Goal: Task Accomplishment & Management: Manage account settings

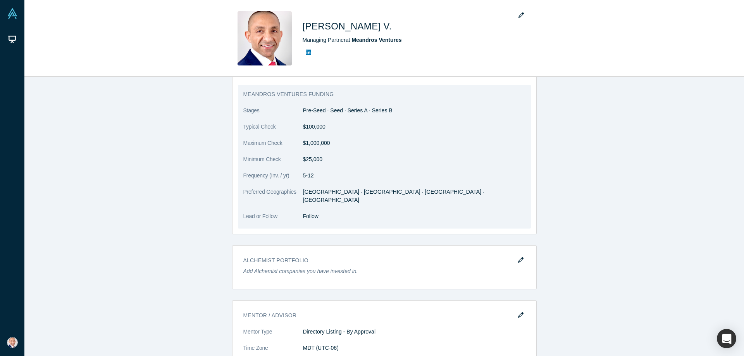
scroll to position [1006, 0]
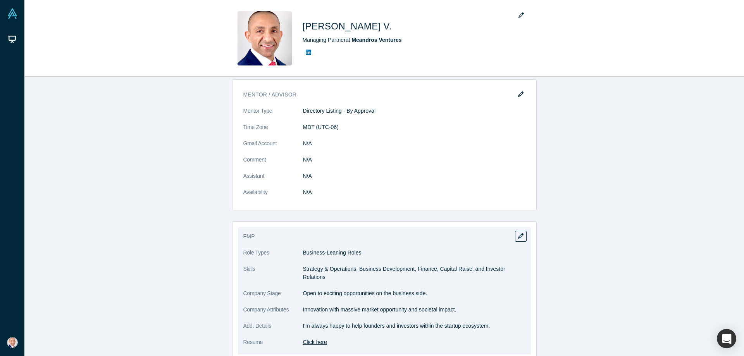
click at [324, 339] on link "Click here" at bounding box center [315, 342] width 24 height 6
click at [519, 233] on icon "button" at bounding box center [520, 235] width 5 height 5
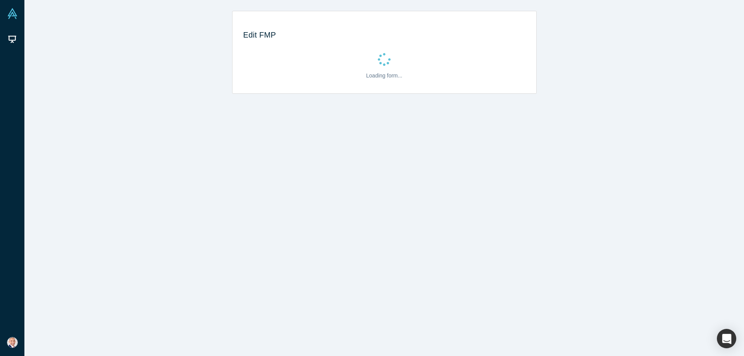
scroll to position [0, 0]
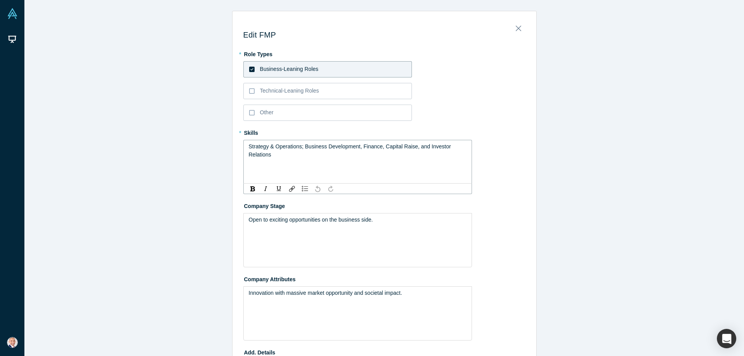
drag, startPoint x: 384, startPoint y: 148, endPoint x: 390, endPoint y: 160, distance: 14.4
click at [390, 160] on div "Strategy & Operations; Business Development, Finance, Capital Raise, and Invest…" at bounding box center [357, 162] width 229 height 44
drag, startPoint x: 388, startPoint y: 155, endPoint x: 385, endPoint y: 150, distance: 6.2
click at [389, 155] on div "Strategy & Operations; Business Development, Finance, Capital Raise, and Invest…" at bounding box center [358, 151] width 218 height 16
drag, startPoint x: 383, startPoint y: 147, endPoint x: 402, endPoint y: 167, distance: 27.1
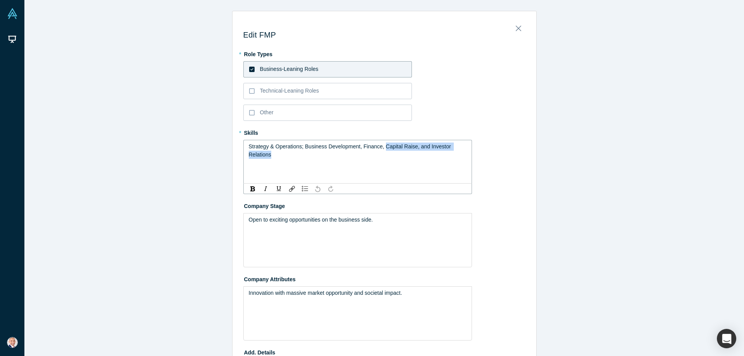
click at [402, 167] on div "Strategy & Operations; Business Development, Finance, Capital Raise, and Invest…" at bounding box center [357, 162] width 229 height 44
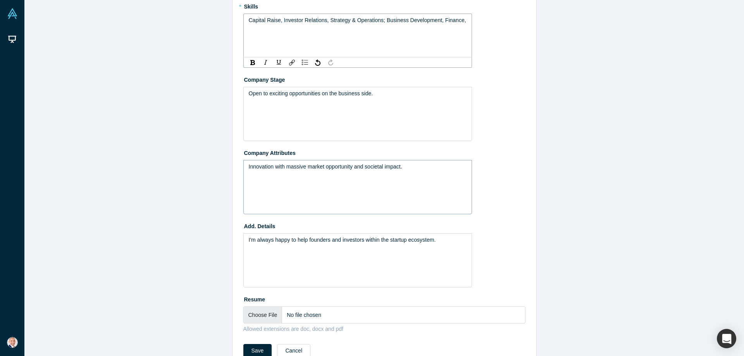
scroll to position [147, 0]
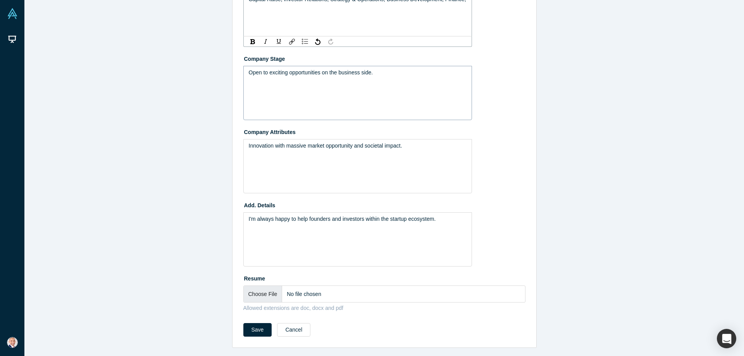
click at [390, 74] on div "Open to exciting opportunities on the business side." at bounding box center [358, 73] width 218 height 8
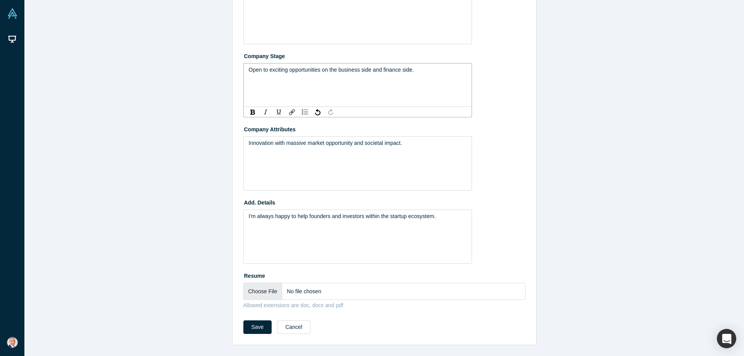
click at [385, 69] on span "Open to exciting opportunities on the business side and finance side." at bounding box center [331, 70] width 165 height 6
click at [354, 146] on span "Innovation with massive market opportunity and societal impact." at bounding box center [325, 143] width 153 height 6
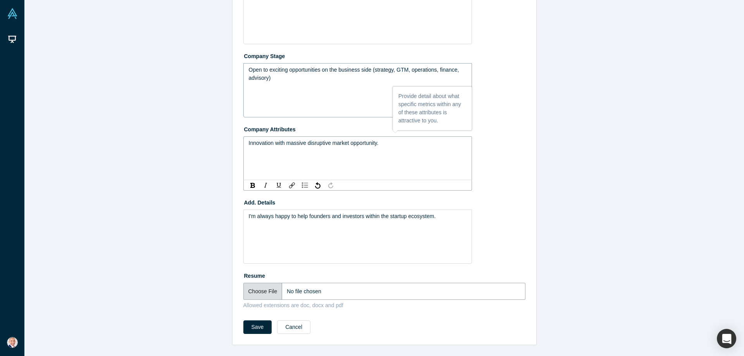
click at [255, 290] on input "file" at bounding box center [384, 291] width 282 height 17
click at [320, 305] on div "Allowed extensions are doc, docx and pdf" at bounding box center [384, 306] width 282 height 8
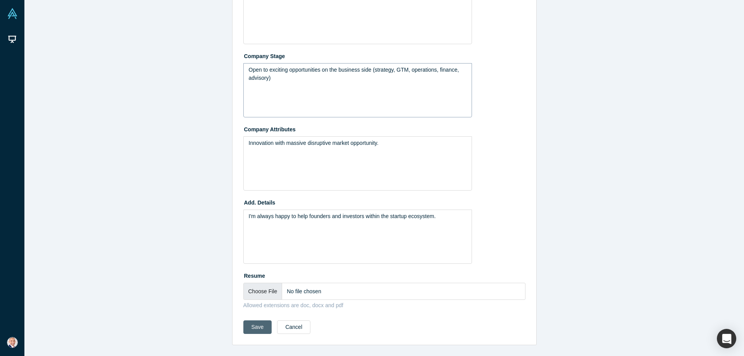
click at [258, 326] on button "Save" at bounding box center [257, 327] width 29 height 14
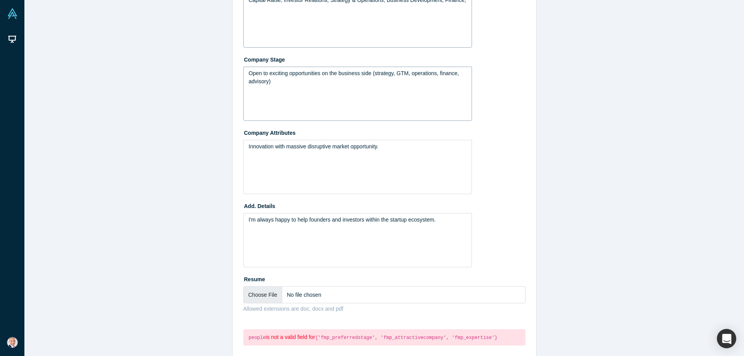
scroll to position [183, 0]
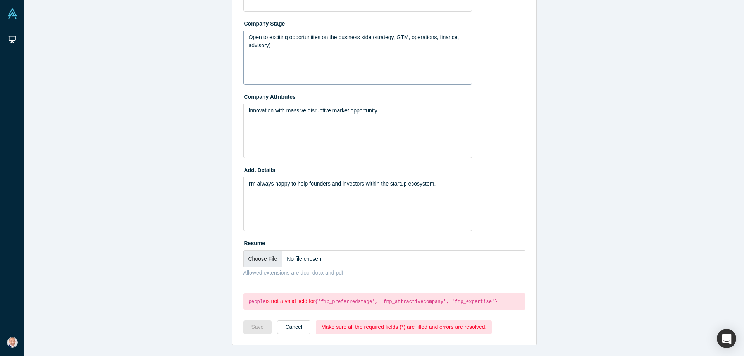
click at [357, 66] on div "Open to exciting opportunities on the business side (strategy, GTM, operations,…" at bounding box center [357, 58] width 229 height 54
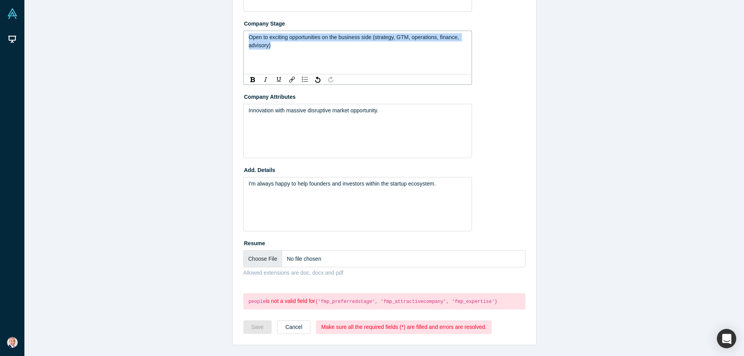
copy span "Open to exciting opportunities on the business side (strategy, GTM, operations,…"
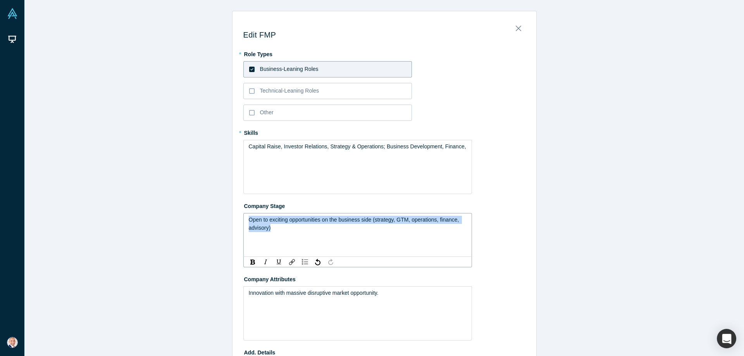
copy span "Open to exciting opportunities on the business side (strategy, GTM, operations,…"
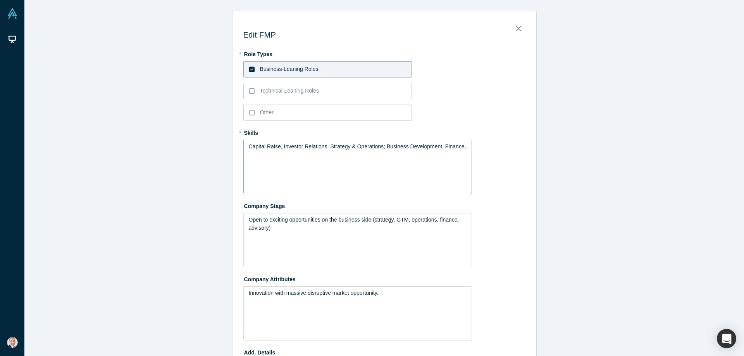
click at [339, 163] on div "Capital Raise, Investor Relations, Strategy & Operations; Business Development,…" at bounding box center [357, 167] width 229 height 54
copy span "Capital Raise, Investor Relations, Strategy & Operations; Business Development,…"
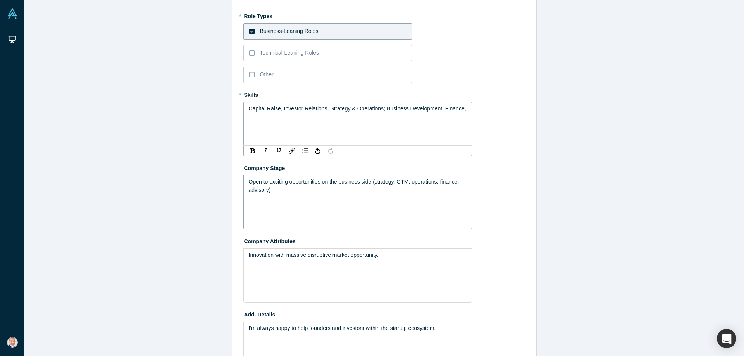
scroll to position [74, 0]
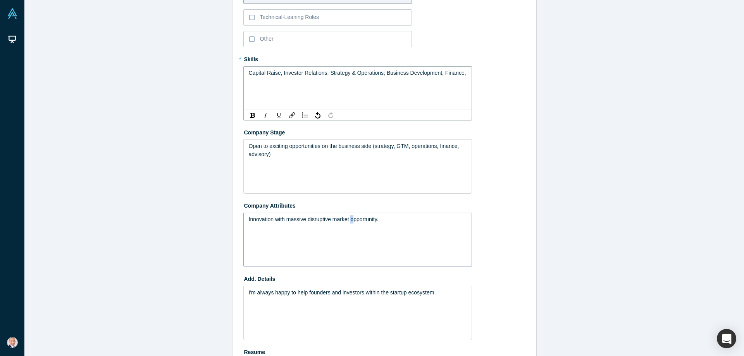
click at [353, 230] on div "Innovation with massive disruptive market opportunity." at bounding box center [357, 240] width 229 height 54
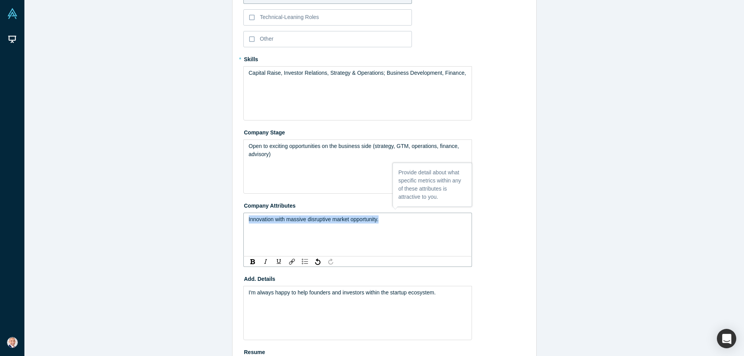
copy span "Innovation with massive disruptive market opportunity."
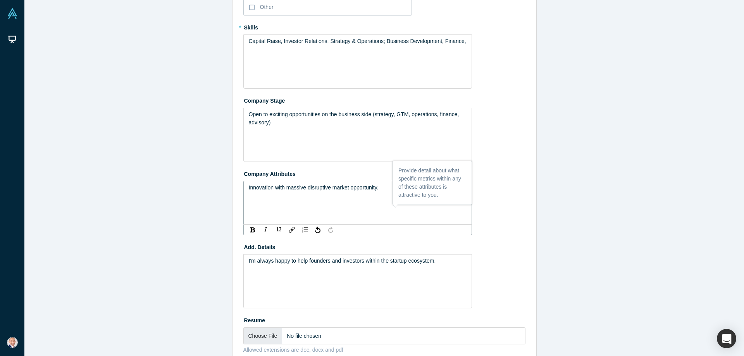
scroll to position [183, 0]
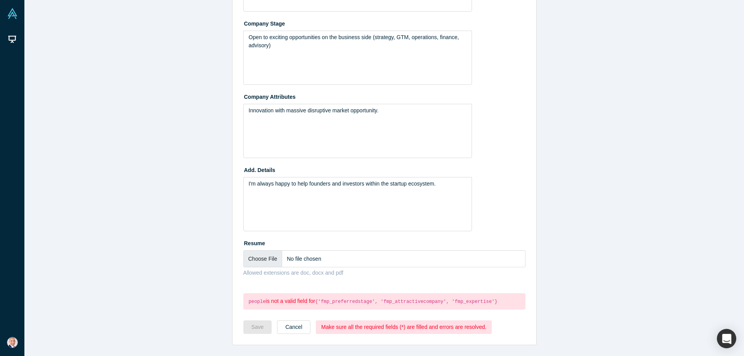
click at [283, 335] on div "Save Cancel Make sure all the required fields (*) are filled and errors are res…" at bounding box center [384, 329] width 282 height 19
click at [284, 334] on button "Cancel" at bounding box center [293, 327] width 33 height 14
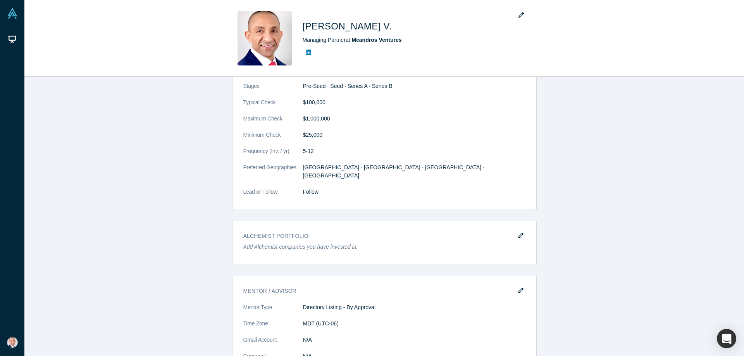
scroll to position [1006, 0]
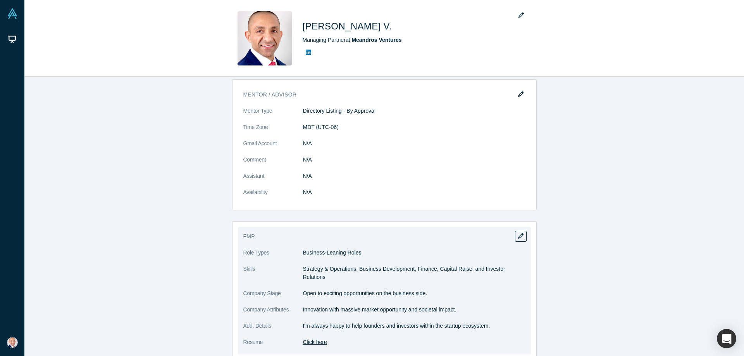
click at [310, 339] on link "Click here" at bounding box center [315, 342] width 24 height 6
click at [524, 231] on button "button" at bounding box center [521, 236] width 12 height 11
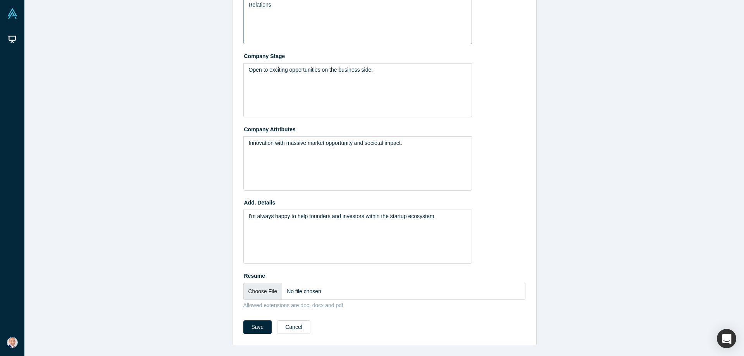
scroll to position [0, 0]
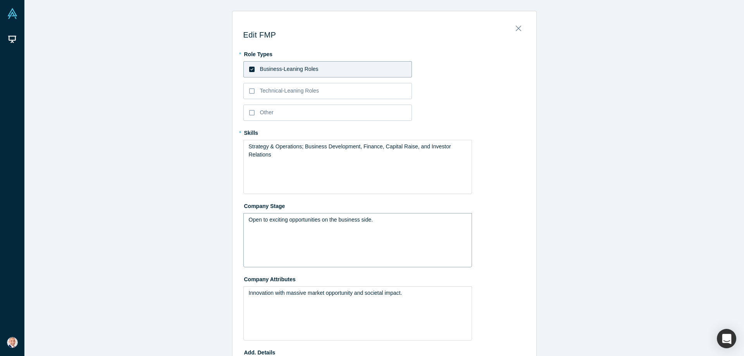
click at [337, 228] on div "Open to exciting opportunities on the business side." at bounding box center [357, 240] width 229 height 54
click at [432, 219] on div "· Open to exciting opportunities on the business side (strategy, GTM," at bounding box center [358, 220] width 218 height 8
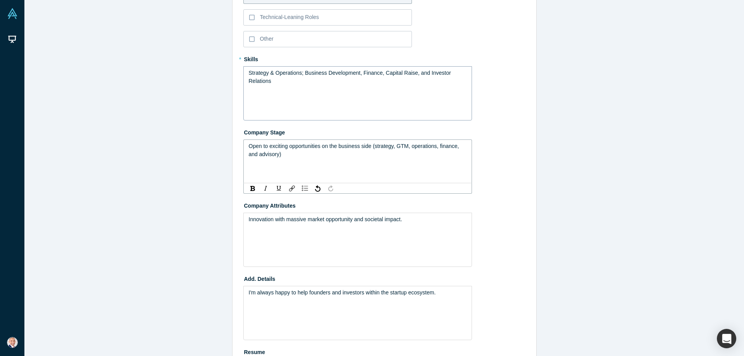
click at [334, 97] on div "Strategy & Operations; Business Development, Finance, Capital Raise, and Invest…" at bounding box center [357, 93] width 229 height 54
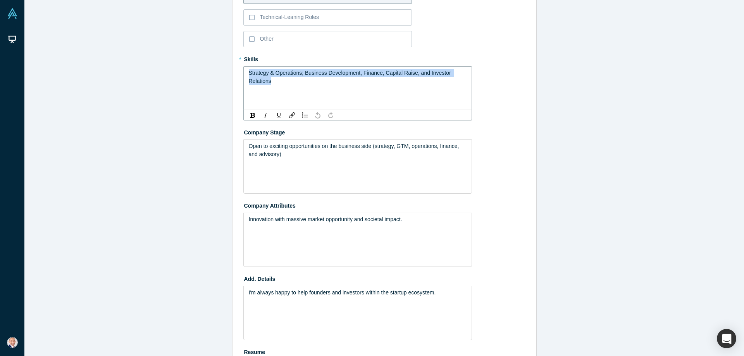
paste div "rdw-editor"
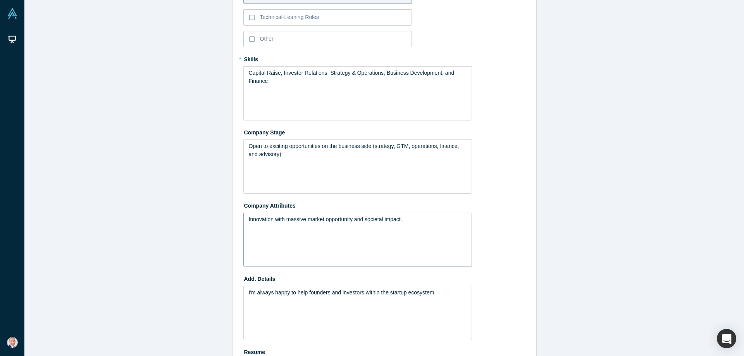
click at [365, 228] on div "Innovation with massive market opportunity and societal impact." at bounding box center [357, 240] width 229 height 54
click at [288, 222] on span "Innovation with massive market opportunity and societal impact." at bounding box center [325, 219] width 153 height 6
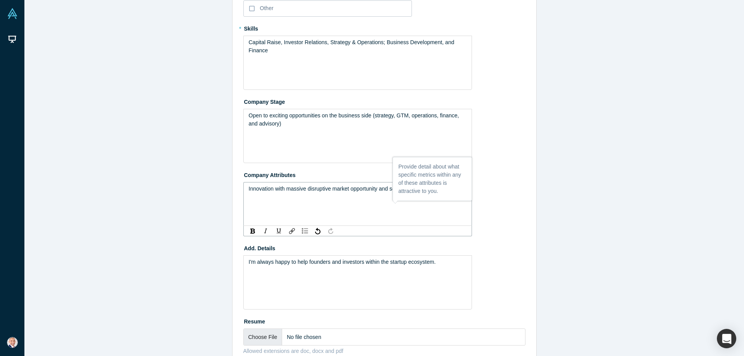
scroll to position [150, 0]
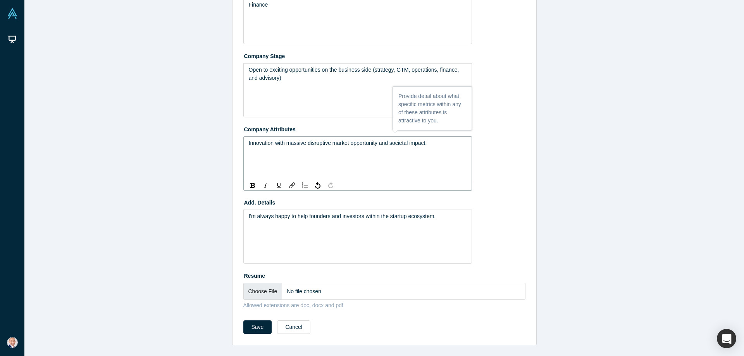
click at [248, 300] on div "Resume Allowed extensions are doc, docx and pdf" at bounding box center [384, 289] width 282 height 40
click at [261, 288] on input "file" at bounding box center [384, 291] width 282 height 17
click at [258, 327] on button "Save" at bounding box center [257, 327] width 29 height 14
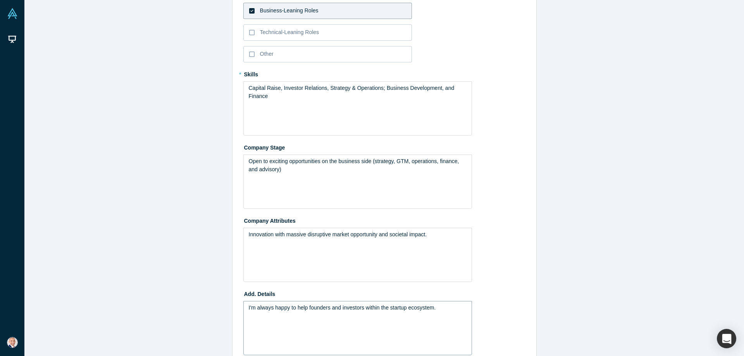
scroll to position [0, 0]
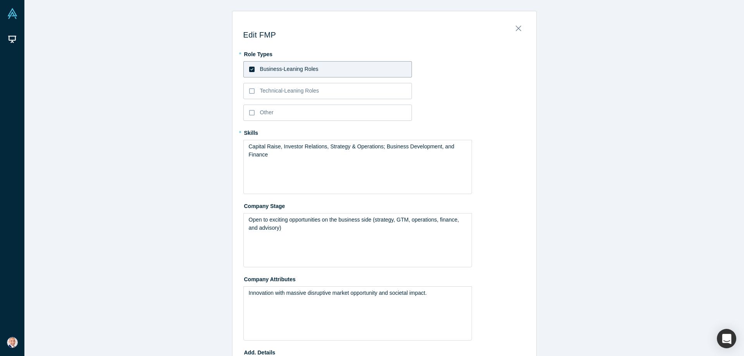
click at [251, 68] on icon at bounding box center [251, 69] width 5 height 5
click at [0, 0] on input "Business-Leaning Roles" at bounding box center [0, 0] width 0 height 0
click at [252, 70] on icon at bounding box center [251, 69] width 5 height 6
click at [0, 0] on input "Business-Leaning Roles" at bounding box center [0, 0] width 0 height 0
click at [353, 150] on div "Capital Raise, Investor Relations, Strategy & Operations; Business Development,…" at bounding box center [358, 151] width 218 height 16
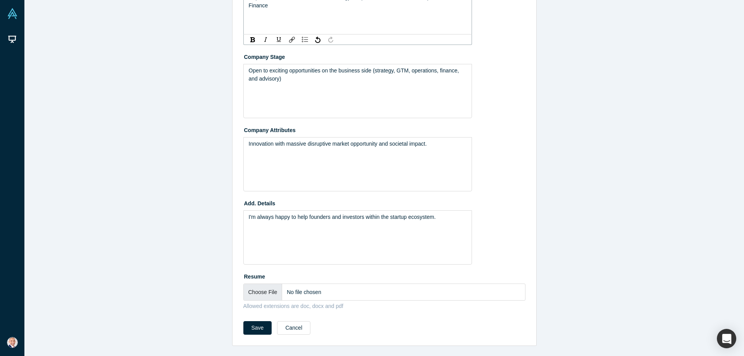
scroll to position [150, 0]
click at [249, 328] on button "Save" at bounding box center [257, 327] width 29 height 14
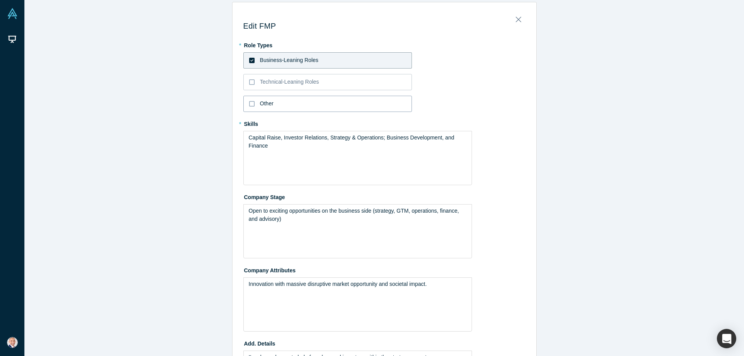
scroll to position [0, 0]
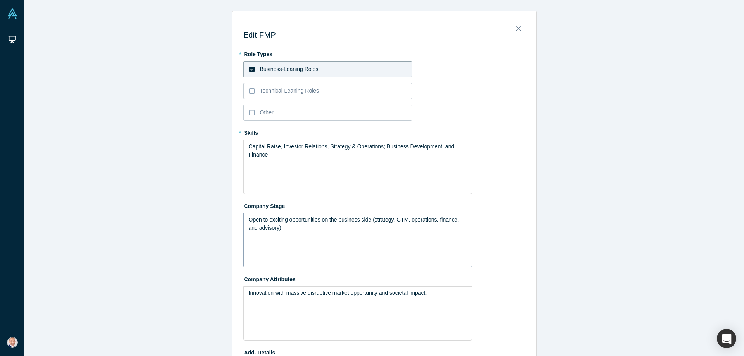
click at [376, 219] on span "Open to exciting opportunities on the business side (strategy, GTM, operations,…" at bounding box center [355, 224] width 212 height 14
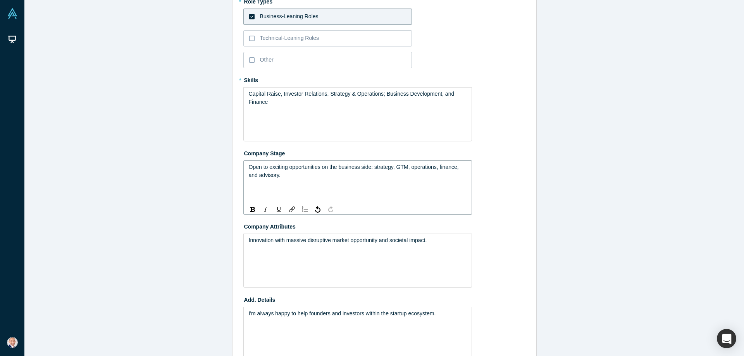
scroll to position [74, 0]
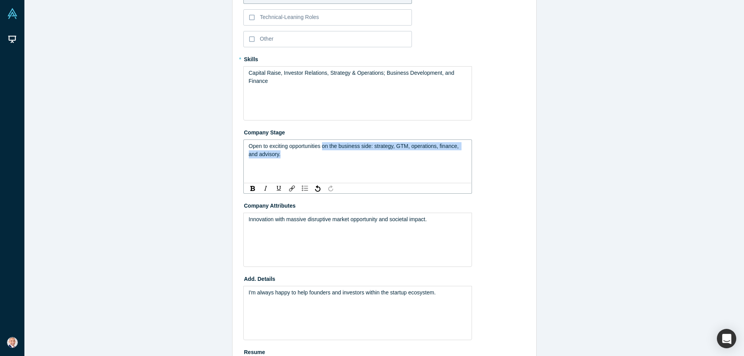
drag, startPoint x: 325, startPoint y: 147, endPoint x: 331, endPoint y: 189, distance: 42.4
click at [331, 183] on div "Open to exciting opportunities on the business side: strategy, GTM, operations,…" at bounding box center [357, 162] width 229 height 44
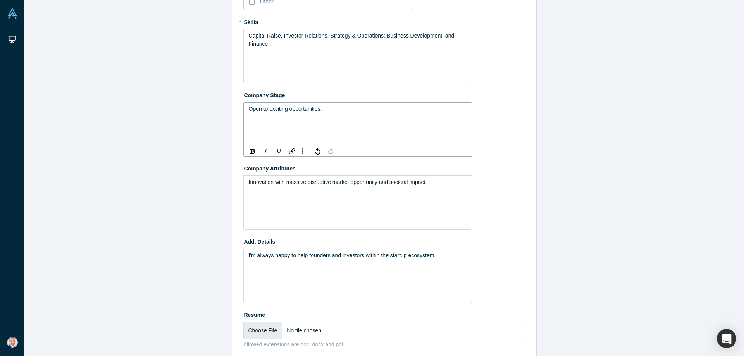
scroll to position [150, 0]
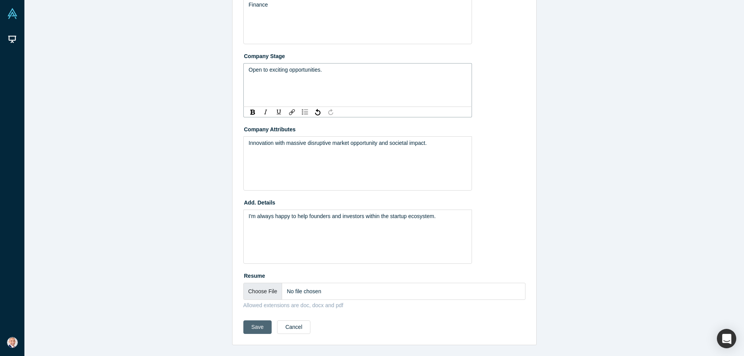
click at [257, 324] on button "Save" at bounding box center [257, 327] width 29 height 14
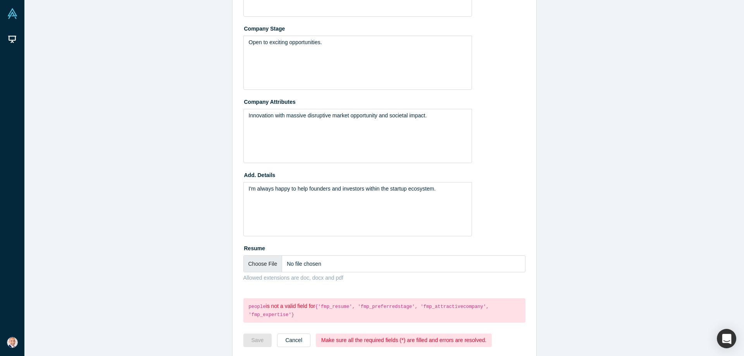
scroll to position [191, 0]
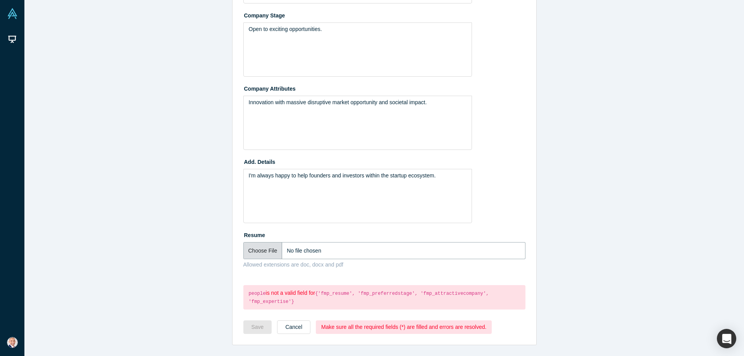
click at [262, 250] on input "file" at bounding box center [384, 250] width 282 height 17
type input "C:\fakepath\Resume_Haas V.pdf"
click at [320, 192] on div "I'm always happy to help founders and investors within the startup ecosystem." at bounding box center [357, 196] width 229 height 54
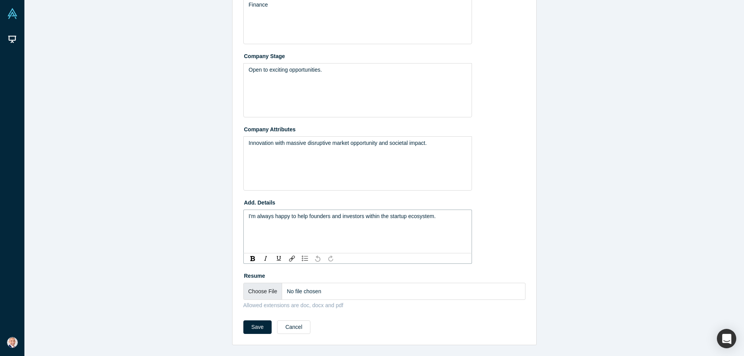
scroll to position [150, 0]
click at [250, 331] on button "Save" at bounding box center [257, 327] width 29 height 14
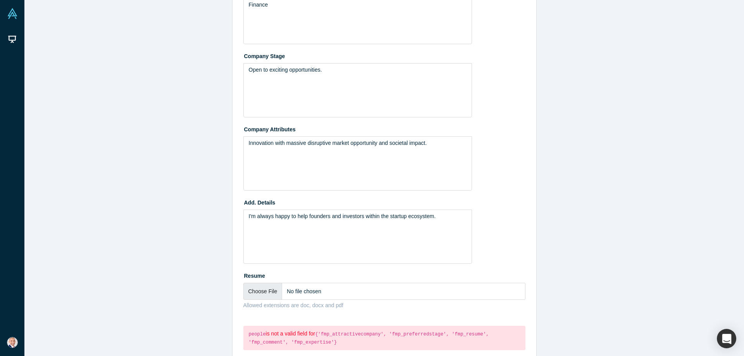
click at [284, 334] on p "people is not a valid field for {'fmp_attractivecompany', 'fmp_preferredstage',…" at bounding box center [384, 338] width 271 height 17
click at [330, 335] on code "{'fmp_attractivecompany', 'fmp_preferredstage', 'fmp_resume', 'fmp_comment', 'f…" at bounding box center [369, 339] width 240 height 14
click at [383, 332] on code "{'fmp_attractivecompany', 'fmp_preferredstage', 'fmp_resume', 'fmp_comment', 'f…" at bounding box center [369, 339] width 240 height 14
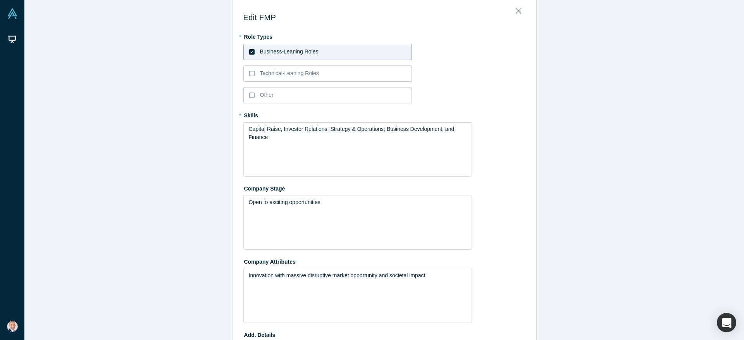
scroll to position [0, 0]
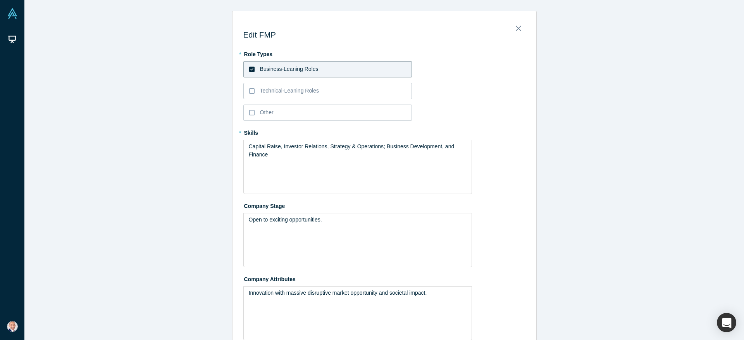
click at [250, 66] on icon at bounding box center [251, 69] width 5 height 6
click at [0, 0] on input "Business-Leaning Roles" at bounding box center [0, 0] width 0 height 0
click at [251, 67] on icon at bounding box center [251, 69] width 5 height 6
click at [0, 0] on input "Business-Leaning Roles" at bounding box center [0, 0] width 0 height 0
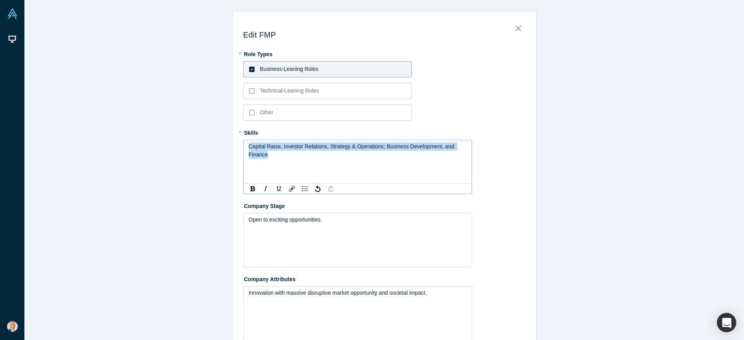
drag, startPoint x: 273, startPoint y: 159, endPoint x: 238, endPoint y: 143, distance: 37.8
click at [243, 143] on div "Capital Raise, Investor Relations, Strategy & Operations; Business Development,…" at bounding box center [357, 162] width 229 height 44
click at [328, 226] on div "Open to exciting opportunities." at bounding box center [357, 240] width 229 height 54
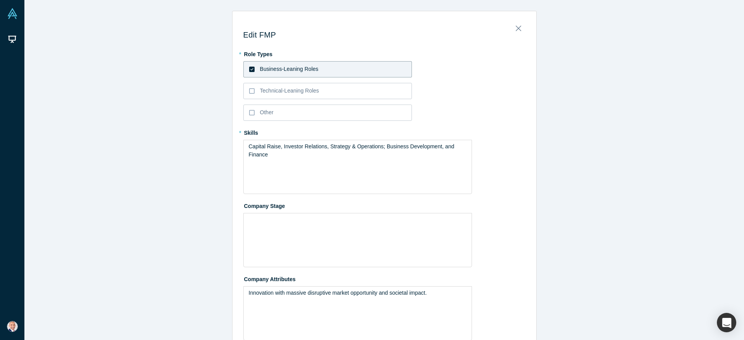
scroll to position [166, 0]
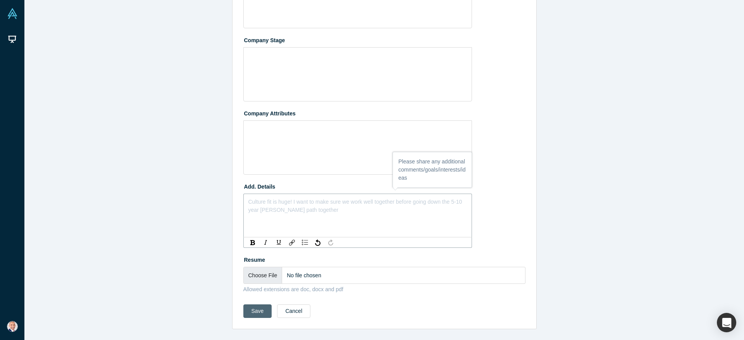
click at [259, 311] on button "Save" at bounding box center [257, 312] width 29 height 14
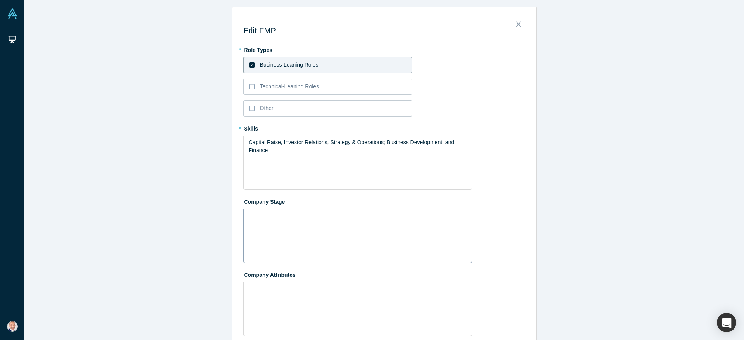
scroll to position [0, 0]
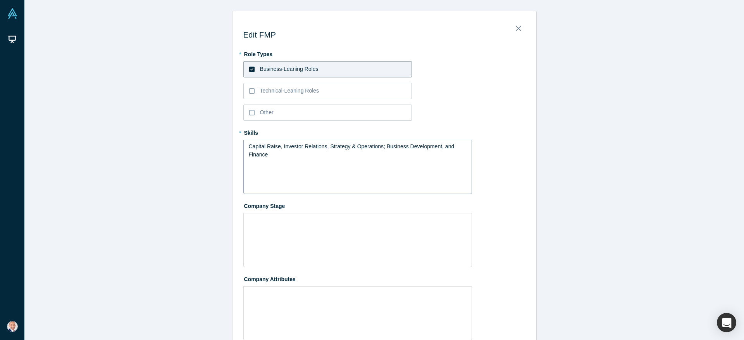
click at [341, 177] on div "Capital Raise, Investor Relations, Strategy & Operations; Business Development,…" at bounding box center [357, 167] width 229 height 54
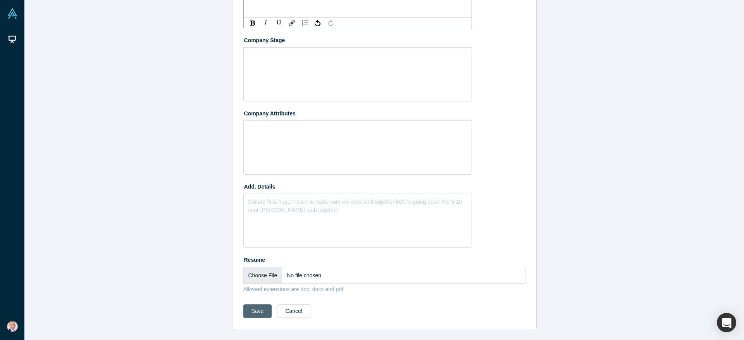
click at [268, 313] on button "Save" at bounding box center [257, 312] width 29 height 14
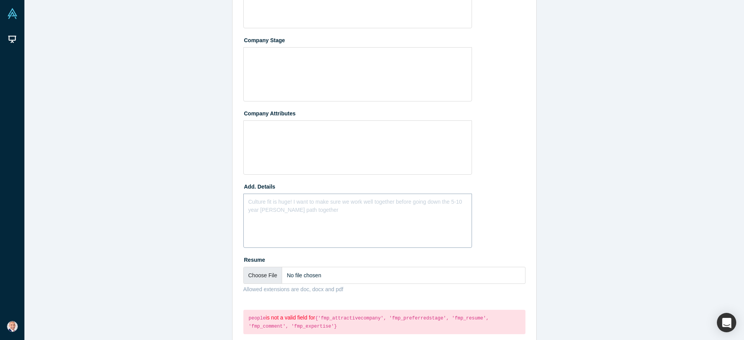
scroll to position [0, 0]
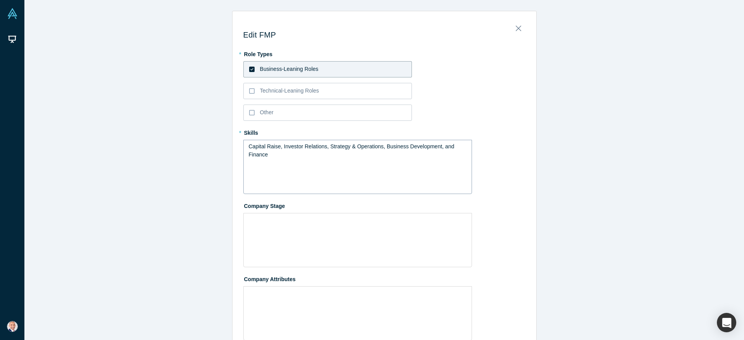
click at [272, 161] on div "Capital Raise, Investor Relations, Strategy & Operations, Business Development,…" at bounding box center [357, 167] width 229 height 54
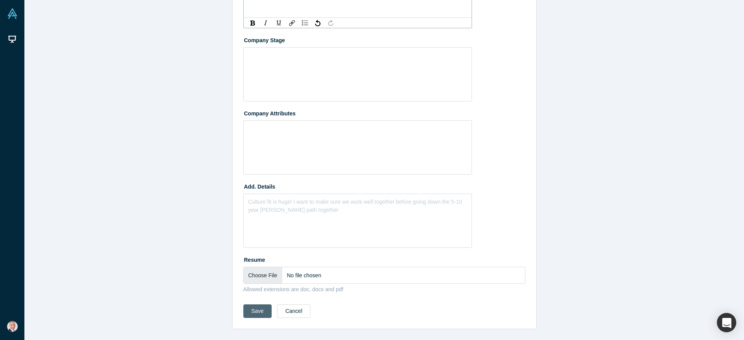
click at [258, 317] on button "Save" at bounding box center [257, 312] width 29 height 14
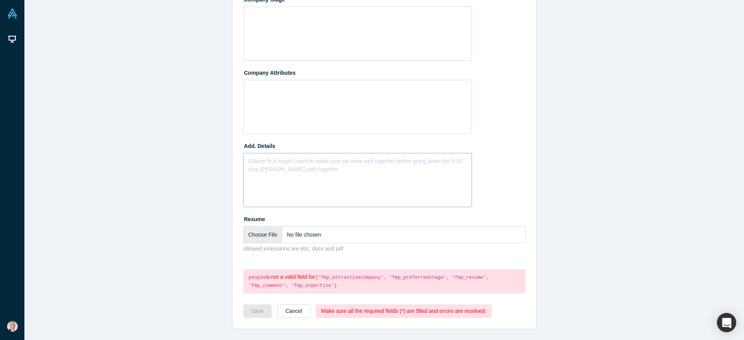
scroll to position [0, 0]
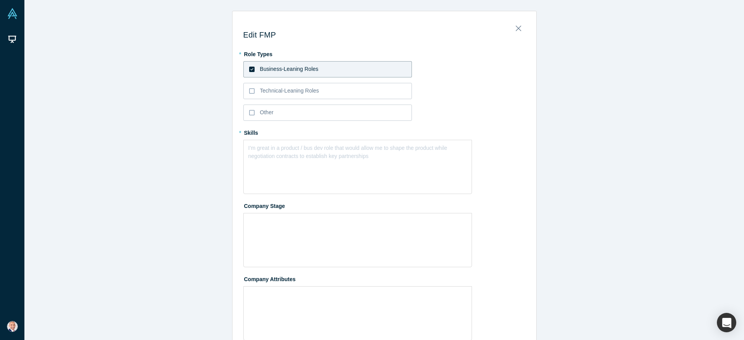
click at [250, 71] on icon at bounding box center [251, 69] width 5 height 5
click at [0, 0] on input "Business-Leaning Roles" at bounding box center [0, 0] width 0 height 0
click at [251, 71] on icon at bounding box center [251, 69] width 5 height 6
click at [0, 0] on input "Business-Leaning Roles" at bounding box center [0, 0] width 0 height 0
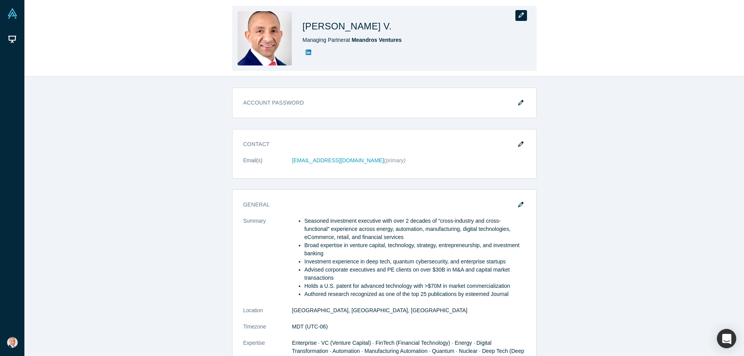
click at [519, 14] on icon "button" at bounding box center [521, 14] width 5 height 5
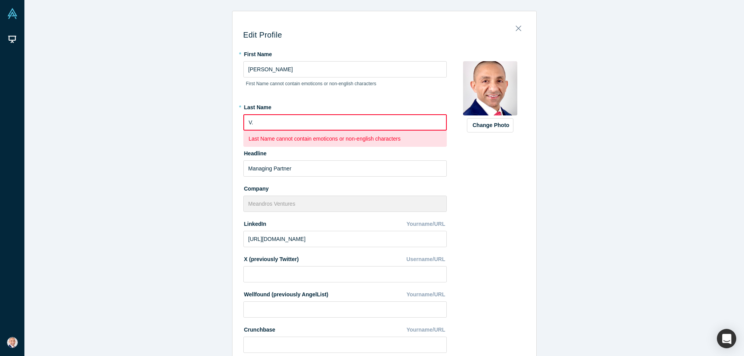
click at [326, 125] on input "V." at bounding box center [344, 122] width 203 height 16
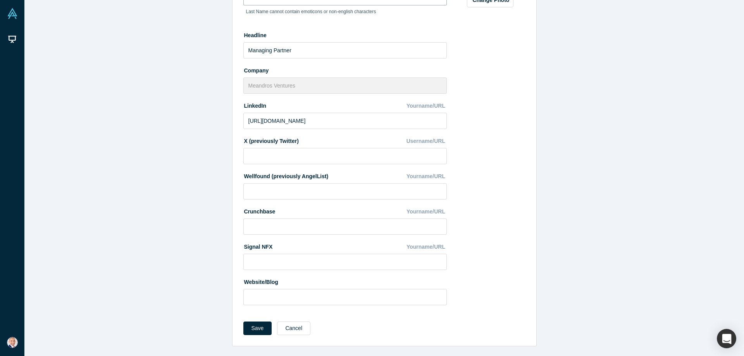
scroll to position [126, 0]
type input "V"
click at [249, 329] on button "Save" at bounding box center [257, 327] width 29 height 14
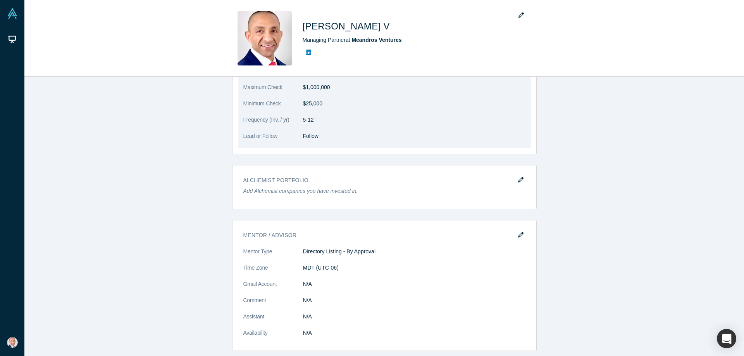
scroll to position [848, 0]
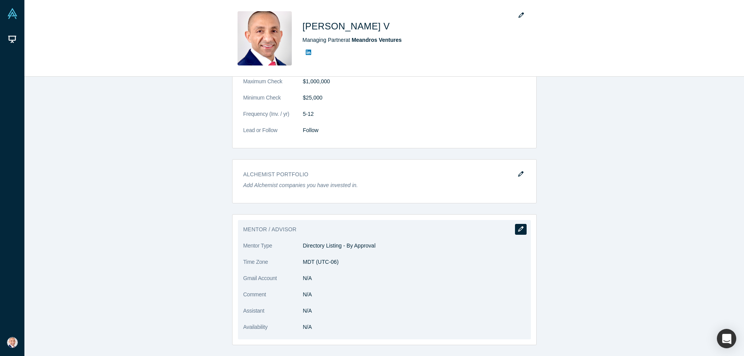
click at [517, 233] on button "button" at bounding box center [521, 229] width 12 height 11
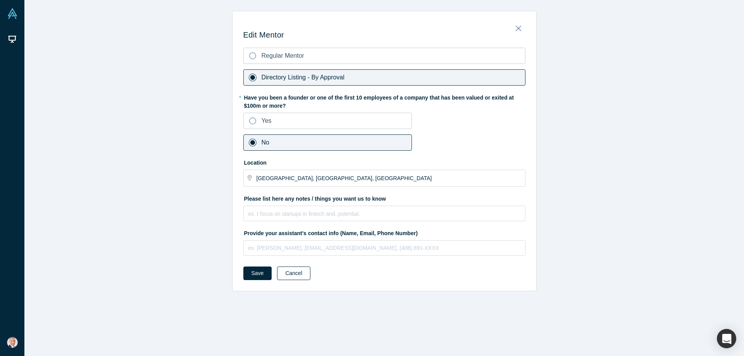
click at [287, 272] on button "Cancel" at bounding box center [293, 274] width 33 height 14
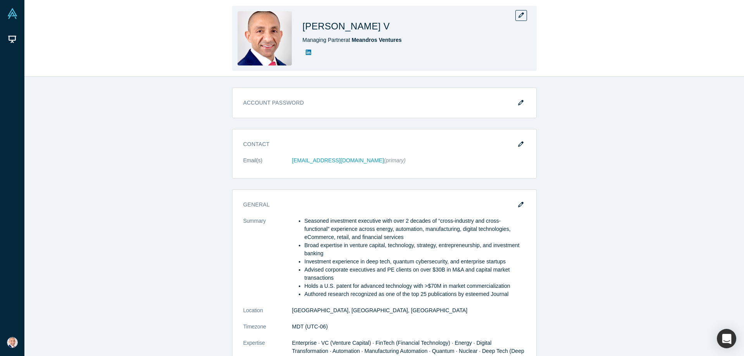
click at [325, 29] on h1 "[PERSON_NAME] V" at bounding box center [346, 26] width 87 height 14
click at [381, 43] on span "Meandros Ventures" at bounding box center [377, 40] width 50 height 6
click at [522, 17] on icon "button" at bounding box center [521, 14] width 5 height 5
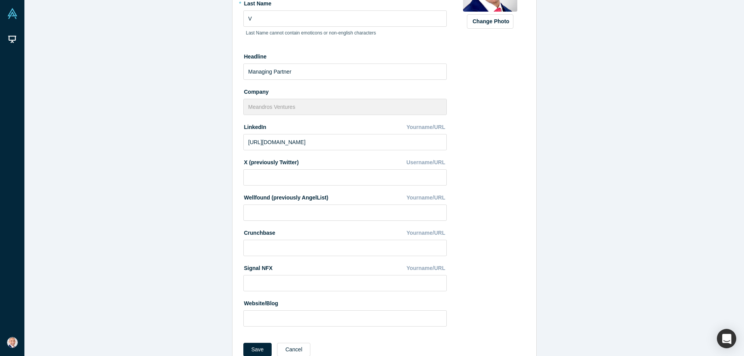
scroll to position [126, 0]
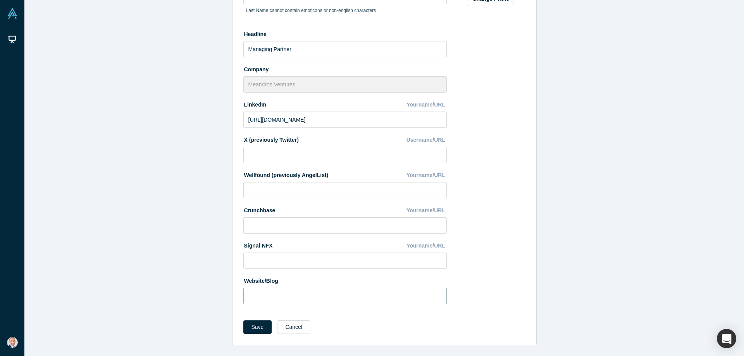
click at [345, 290] on input at bounding box center [344, 296] width 203 height 16
paste input "https://venture.angellist.com/meandros/syndicate"
type input "https://venture.angellist.com/meandros/syndicate"
click at [246, 330] on button "Save" at bounding box center [257, 327] width 29 height 14
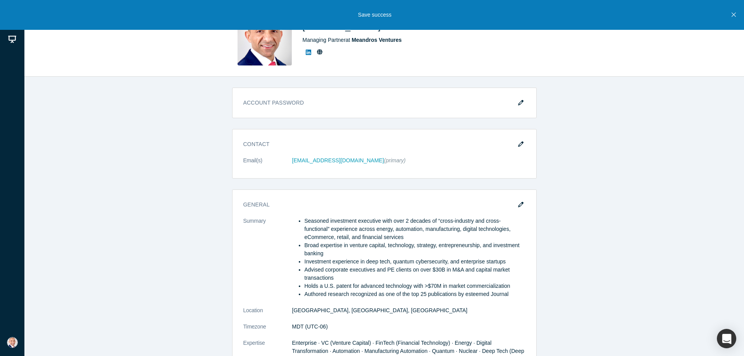
scroll to position [368, 0]
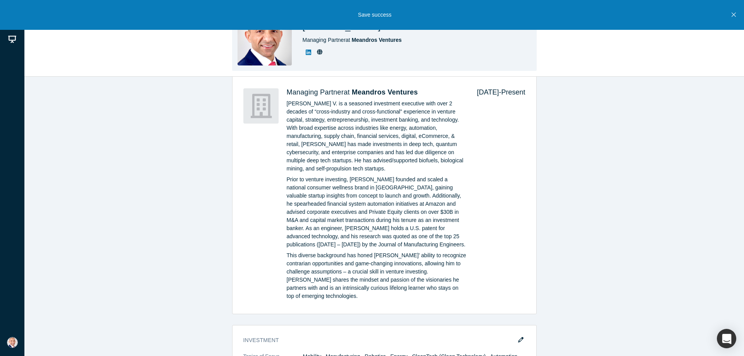
click at [319, 54] on icon at bounding box center [319, 51] width 5 height 5
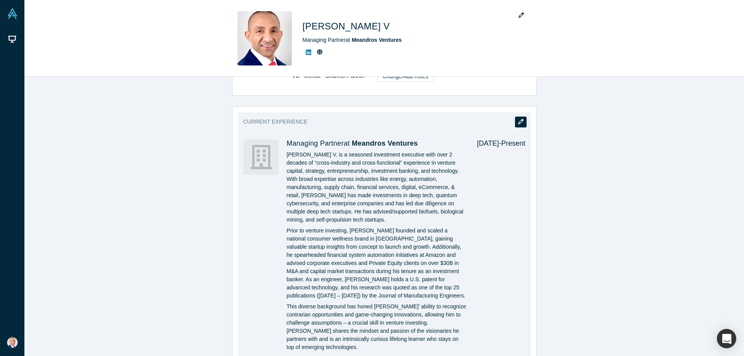
scroll to position [295, 0]
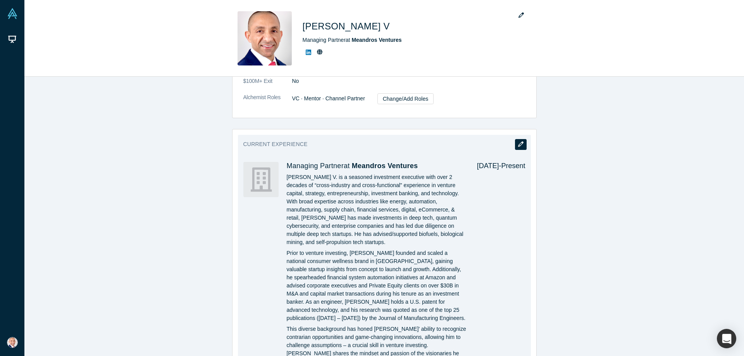
click at [521, 146] on icon "button" at bounding box center [520, 143] width 5 height 5
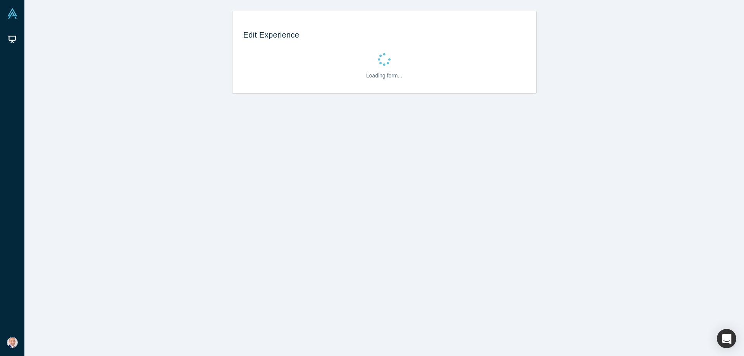
scroll to position [0, 0]
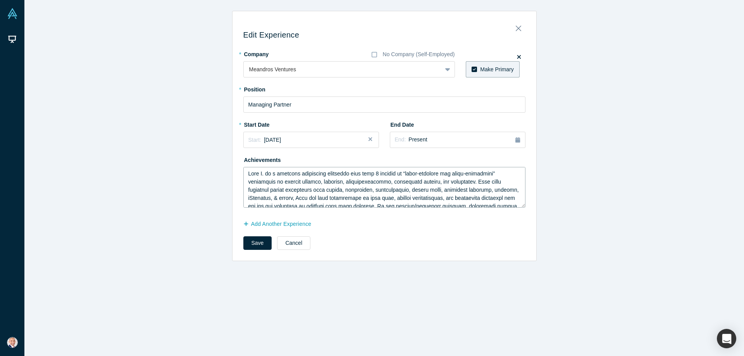
click at [359, 184] on textarea at bounding box center [384, 187] width 282 height 41
paste textarea "Seasoned investment professional with 15+ years of cross-industry experience ac…"
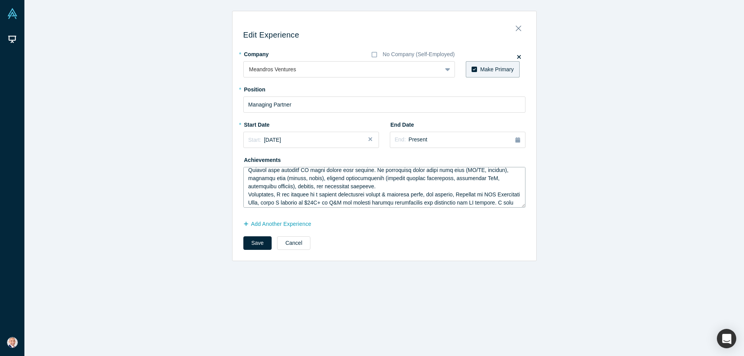
click at [367, 188] on textarea at bounding box center [384, 187] width 282 height 41
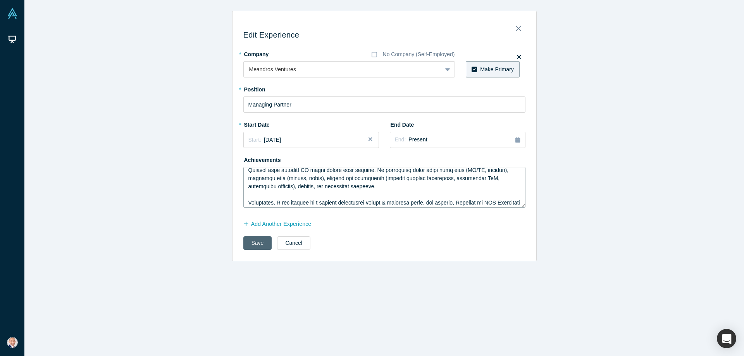
type textarea "Seasoned investment professional with 15+ years of cross-industry experience ac…"
click at [262, 247] on button "Save" at bounding box center [257, 243] width 29 height 14
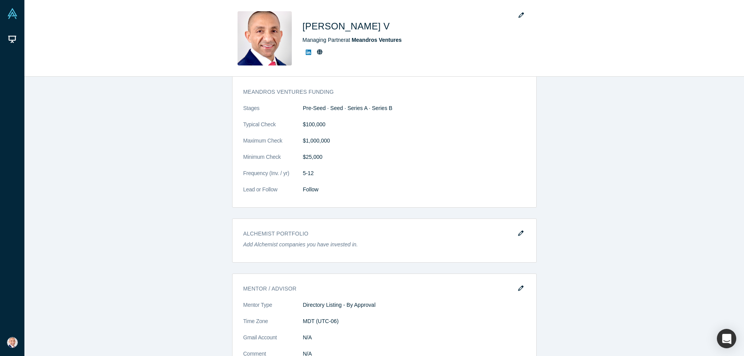
scroll to position [805, 0]
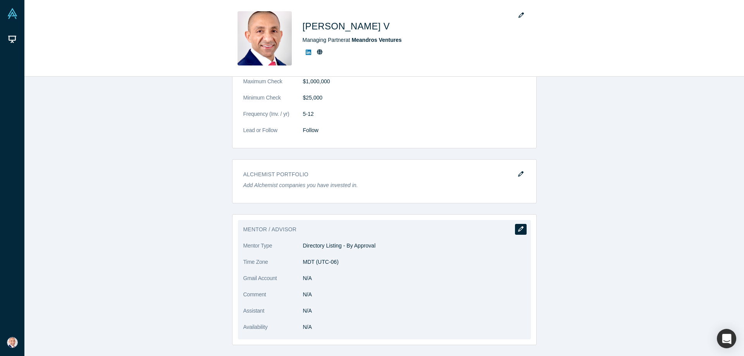
click at [520, 229] on icon "button" at bounding box center [520, 228] width 5 height 5
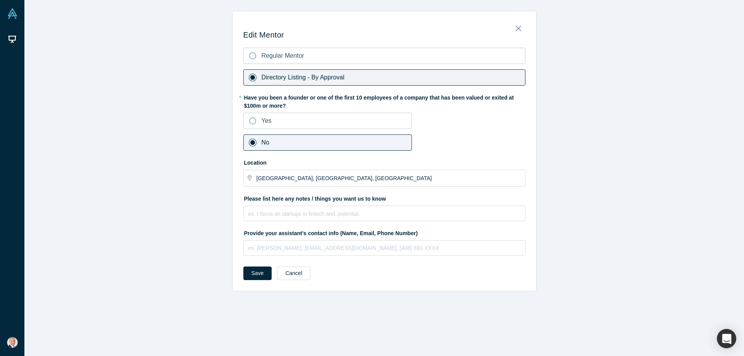
scroll to position [0, 0]
click at [286, 271] on button "Cancel" at bounding box center [293, 274] width 33 height 14
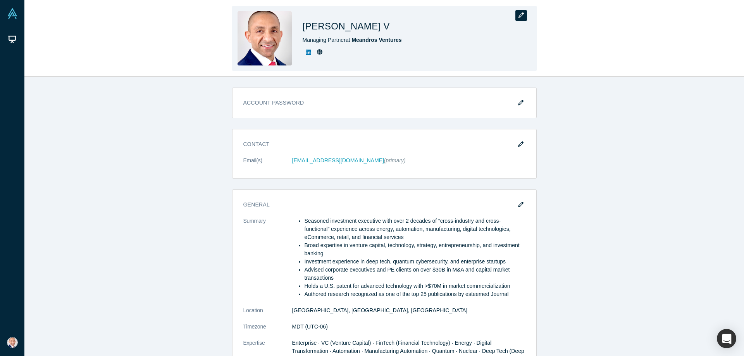
click at [520, 14] on icon "button" at bounding box center [521, 14] width 5 height 5
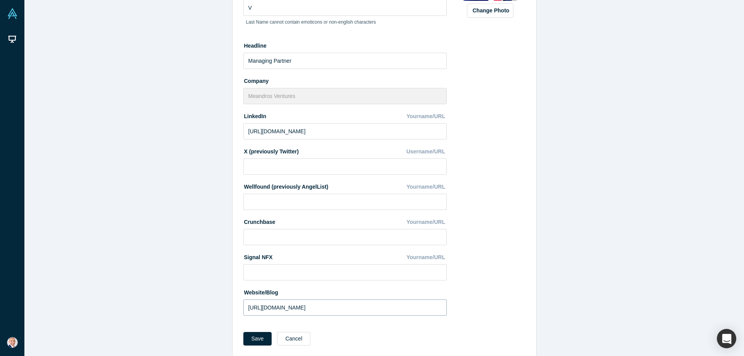
scroll to position [126, 0]
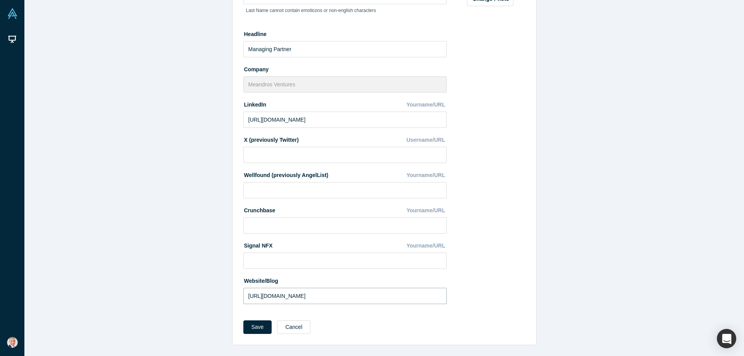
drag, startPoint x: 391, startPoint y: 297, endPoint x: 381, endPoint y: 297, distance: 10.9
click at [381, 297] on input "https://venture.angellist.com/meandros/syndicate" at bounding box center [344, 296] width 203 height 16
click at [295, 326] on button "Cancel" at bounding box center [293, 327] width 33 height 14
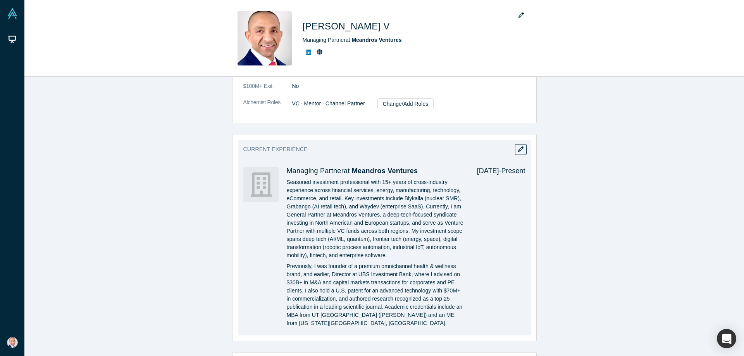
scroll to position [0, 0]
